Goal: Transaction & Acquisition: Purchase product/service

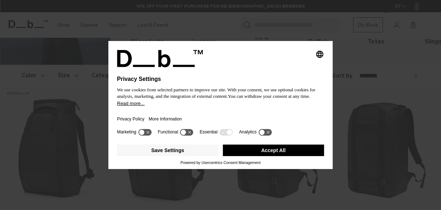
scroll to position [86, 0]
click at [269, 149] on button "Accept All" at bounding box center [274, 149] width 102 height 11
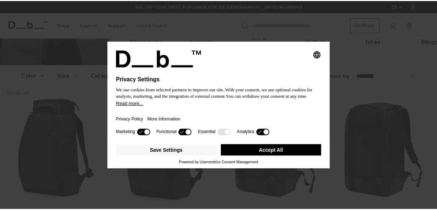
scroll to position [0, 0]
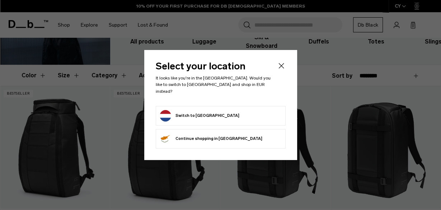
click at [282, 69] on icon "Close" at bounding box center [281, 65] width 5 height 5
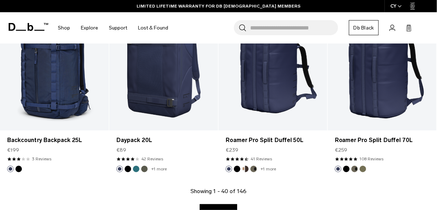
scroll to position [1810, 0]
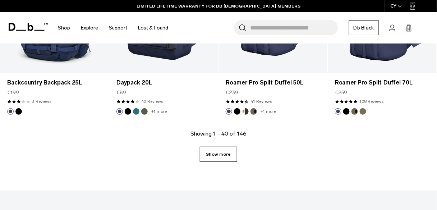
click at [212, 156] on link "Show more" at bounding box center [218, 154] width 37 height 15
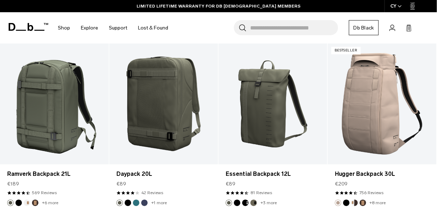
scroll to position [1925, 0]
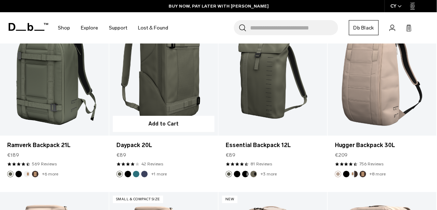
click at [150, 94] on link "Daypack 20L" at bounding box center [163, 74] width 109 height 121
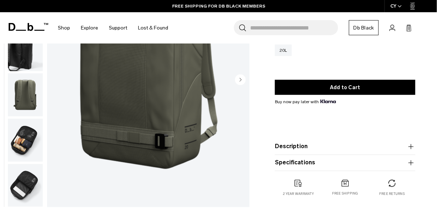
scroll to position [115, 0]
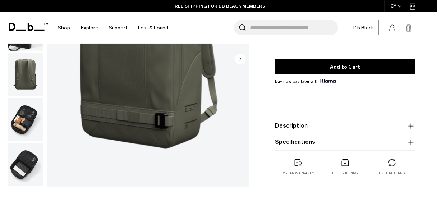
click at [21, 126] on img "button" at bounding box center [25, 119] width 35 height 43
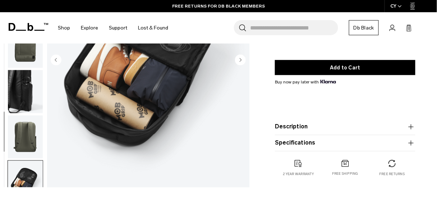
scroll to position [144, 0]
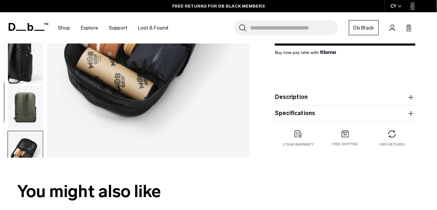
click at [23, 151] on img "button" at bounding box center [25, 152] width 35 height 43
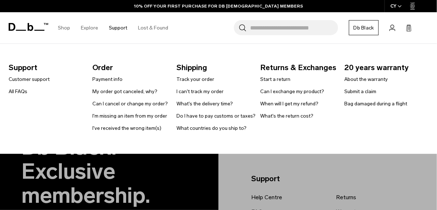
scroll to position [2069, 0]
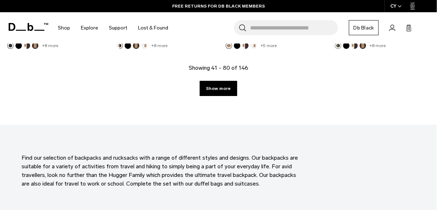
scroll to position [1925, 0]
click at [223, 88] on link "Show more" at bounding box center [218, 87] width 37 height 15
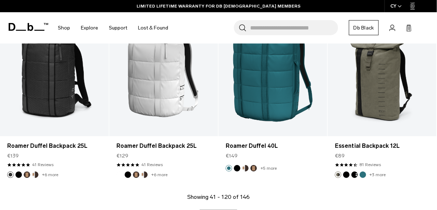
scroll to position [3608, 0]
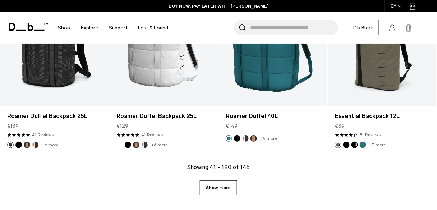
click at [216, 188] on link "Show more" at bounding box center [218, 187] width 37 height 15
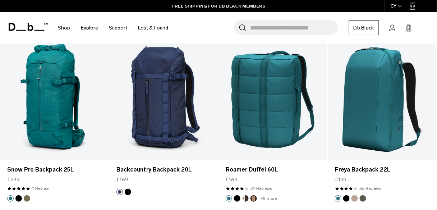
scroll to position [4297, 0]
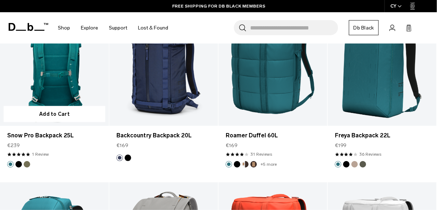
click at [39, 91] on link "Snow Pro Backpack 25L" at bounding box center [54, 65] width 109 height 121
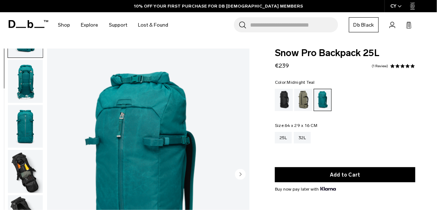
scroll to position [57, 0]
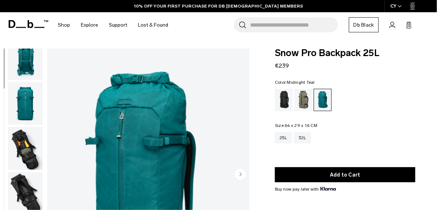
click at [26, 152] on img "button" at bounding box center [25, 148] width 35 height 43
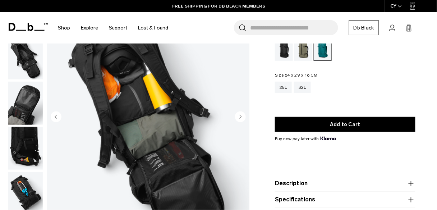
scroll to position [86, 0]
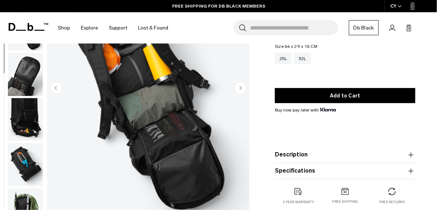
click at [22, 118] on img "button" at bounding box center [25, 119] width 35 height 43
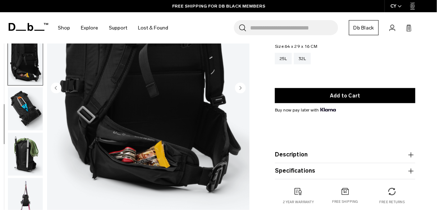
scroll to position [198, 0]
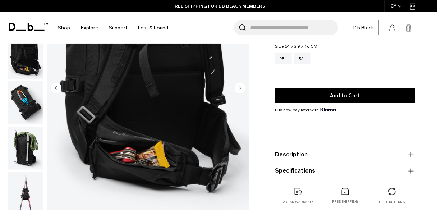
click at [26, 99] on img "button" at bounding box center [25, 102] width 35 height 43
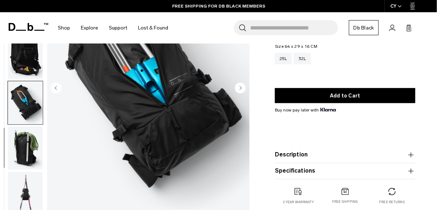
click at [29, 149] on img "button" at bounding box center [25, 147] width 35 height 43
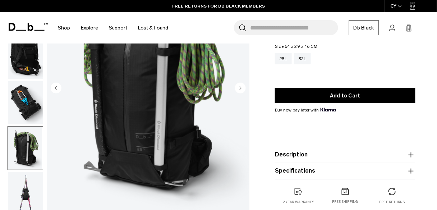
scroll to position [144, 0]
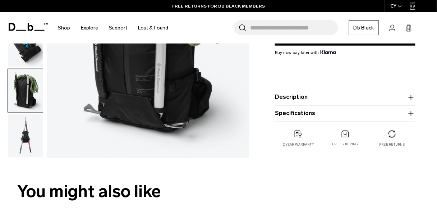
click at [24, 135] on img "button" at bounding box center [25, 135] width 35 height 43
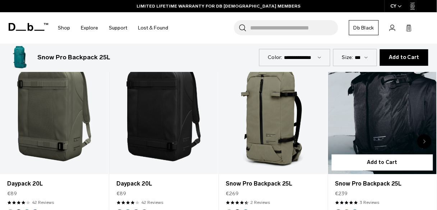
scroll to position [316, 0]
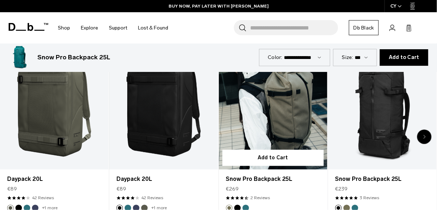
click at [266, 111] on link "Snow Pro Backpack 25L" at bounding box center [273, 109] width 108 height 121
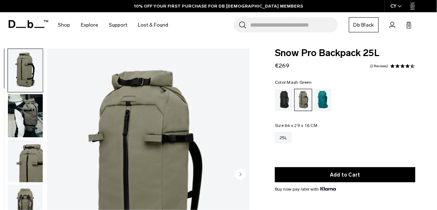
click at [13, 107] on img "button" at bounding box center [25, 115] width 35 height 43
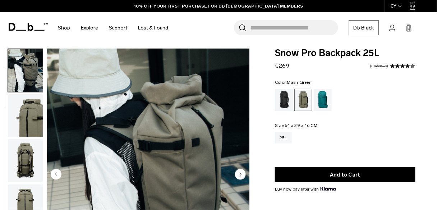
scroll to position [115, 0]
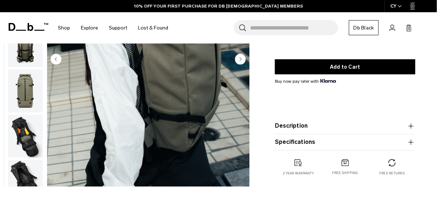
click at [28, 135] on img "button" at bounding box center [25, 136] width 35 height 43
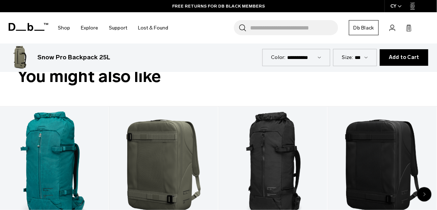
scroll to position [172, 0]
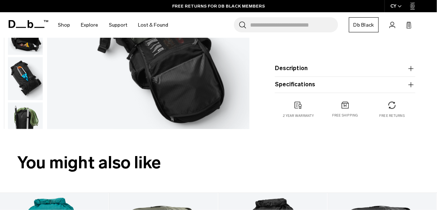
click at [17, 80] on img "button" at bounding box center [25, 78] width 35 height 43
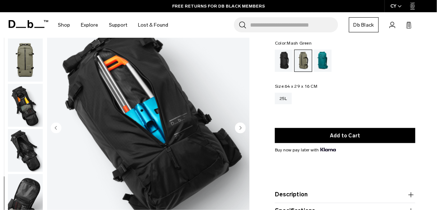
scroll to position [29, 0]
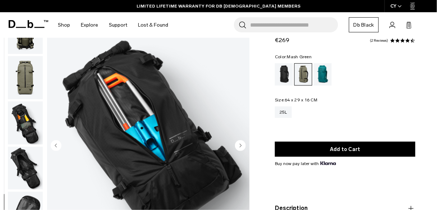
click at [26, 124] on img "button" at bounding box center [25, 122] width 35 height 43
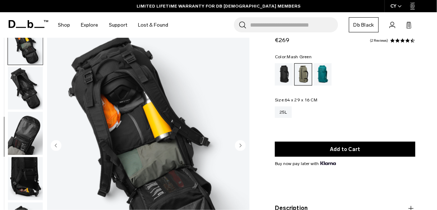
scroll to position [226, 0]
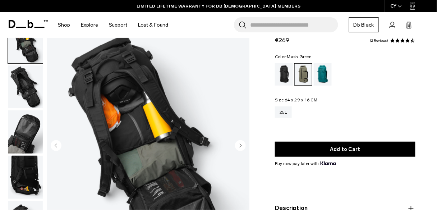
click at [27, 87] on img "button" at bounding box center [25, 86] width 35 height 43
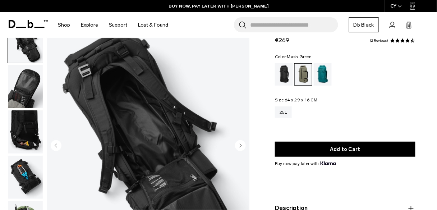
scroll to position [0, 0]
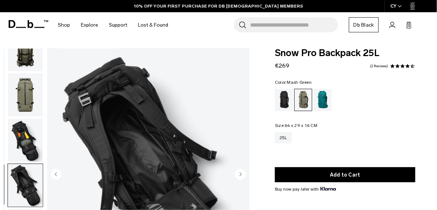
click at [25, 97] on img "button" at bounding box center [25, 94] width 35 height 43
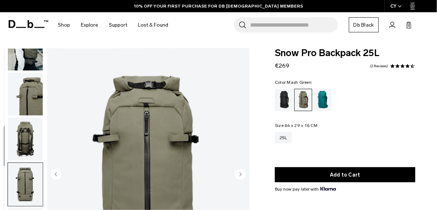
scroll to position [66, 0]
click at [25, 91] on img "button" at bounding box center [25, 94] width 35 height 43
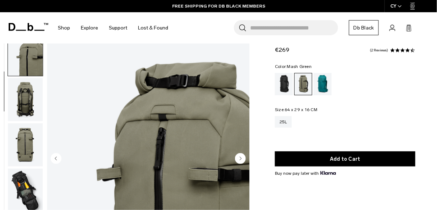
scroll to position [0, 0]
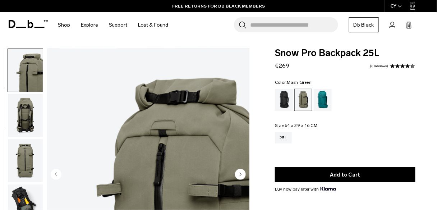
click at [26, 69] on img "button" at bounding box center [25, 70] width 35 height 43
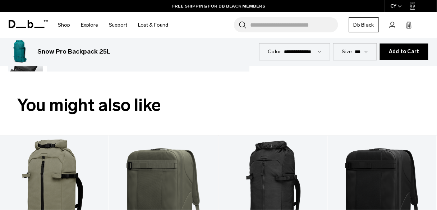
scroll to position [287, 0]
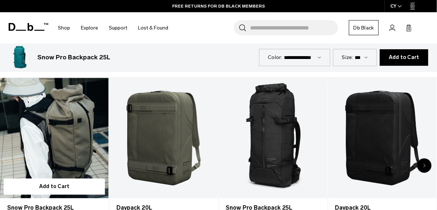
click at [52, 140] on link "Snow Pro Backpack 25L" at bounding box center [54, 138] width 108 height 121
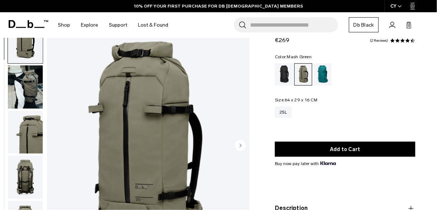
click at [27, 134] on img "button" at bounding box center [25, 132] width 35 height 43
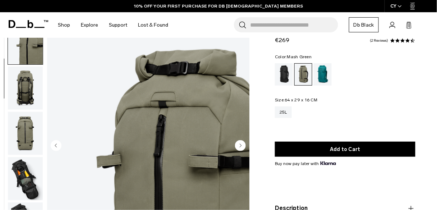
scroll to position [91, 0]
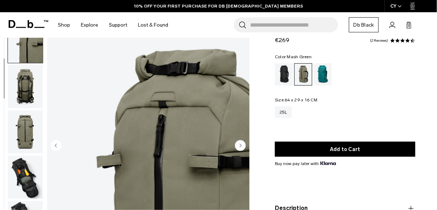
click at [24, 168] on img "button" at bounding box center [25, 177] width 35 height 43
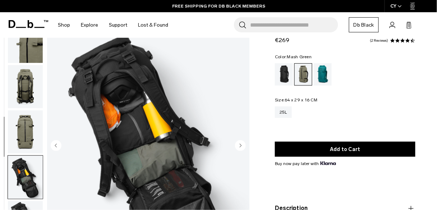
scroll to position [226, 0]
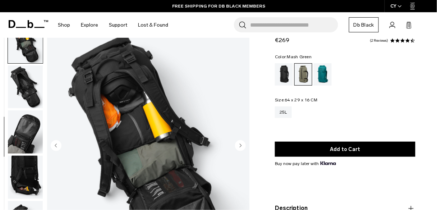
click at [26, 187] on img "button" at bounding box center [25, 177] width 35 height 43
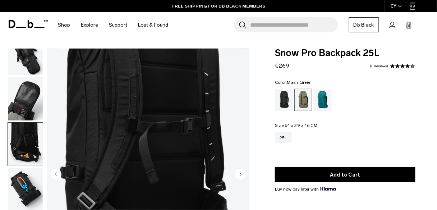
scroll to position [0, 0]
click at [23, 102] on img "button" at bounding box center [25, 98] width 35 height 43
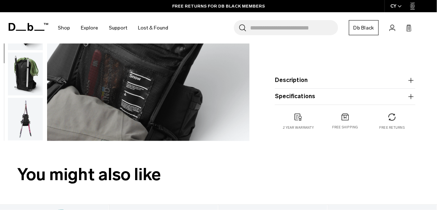
scroll to position [29, 0]
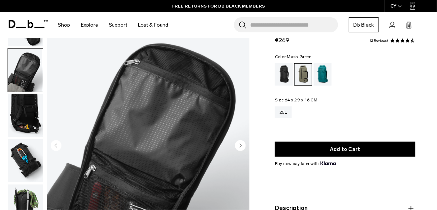
click at [25, 78] on img "button" at bounding box center [25, 69] width 35 height 43
click at [23, 110] on img "button" at bounding box center [25, 115] width 35 height 43
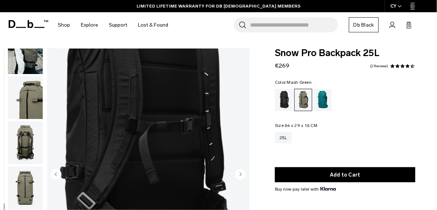
scroll to position [0, 0]
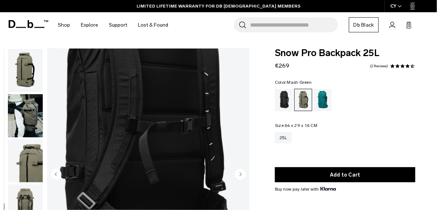
click at [21, 64] on img "button" at bounding box center [25, 70] width 35 height 43
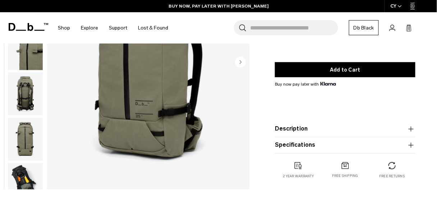
scroll to position [115, 0]
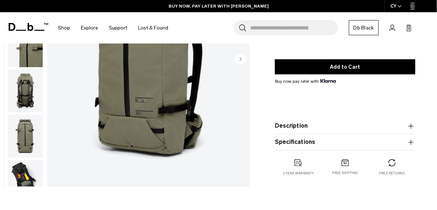
click at [29, 91] on img "button" at bounding box center [25, 90] width 35 height 43
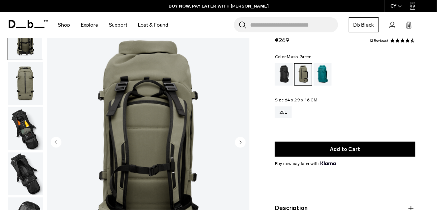
scroll to position [86, 0]
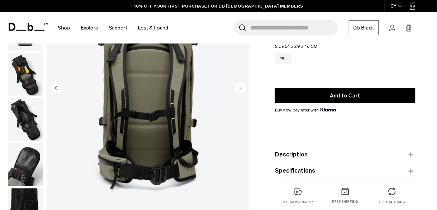
click at [18, 120] on img "button" at bounding box center [25, 119] width 35 height 43
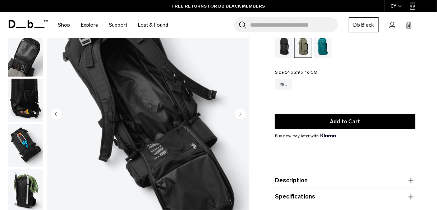
scroll to position [0, 0]
